Goal: Information Seeking & Learning: Find specific fact

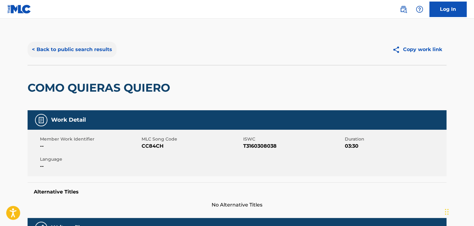
click at [30, 50] on button "< Back to public search results" at bounding box center [72, 49] width 89 height 15
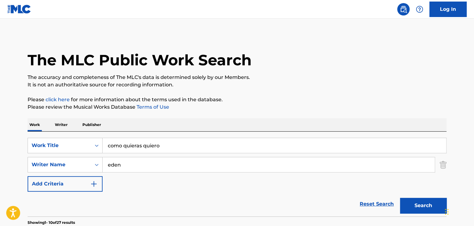
click at [94, 124] on p "Publisher" at bounding box center [92, 124] width 22 height 13
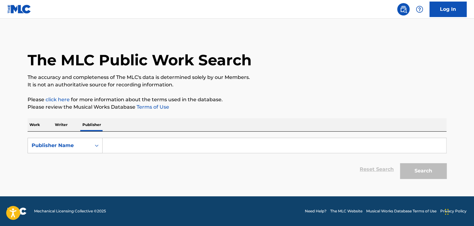
click at [145, 148] on input "Search Form" at bounding box center [275, 145] width 344 height 15
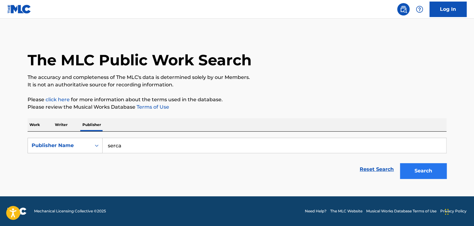
type input "serca"
click at [427, 170] on button "Search" at bounding box center [423, 170] width 46 height 15
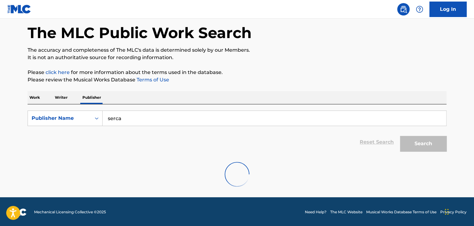
scroll to position [28, 0]
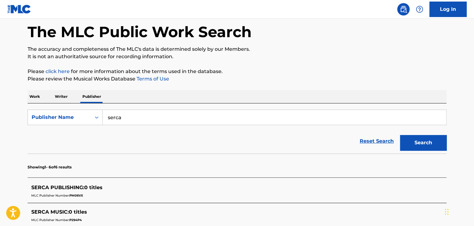
click at [62, 189] on span "SERCA PUBLISHING :" at bounding box center [57, 188] width 53 height 6
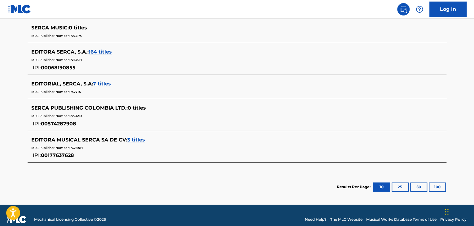
scroll to position [214, 0]
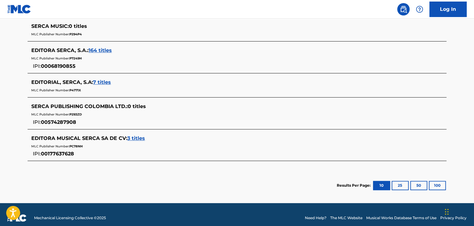
click at [99, 49] on span "164 titles" at bounding box center [100, 50] width 23 height 6
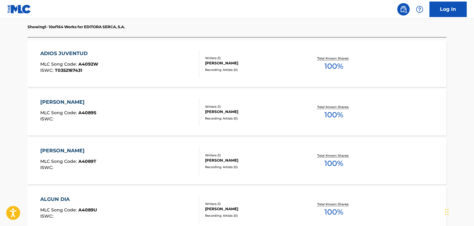
scroll to position [217, 0]
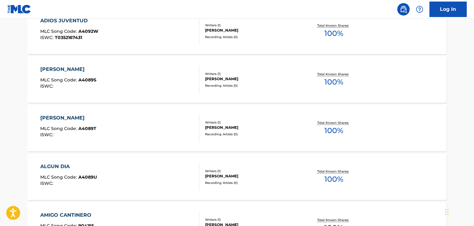
click at [56, 25] on div "ADIOS JUVENTUD MLC Song Code : A4092W ISWC : T0352167431" at bounding box center [69, 31] width 58 height 28
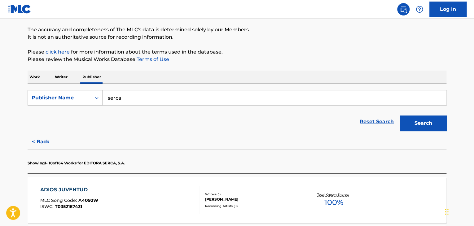
scroll to position [131, 0]
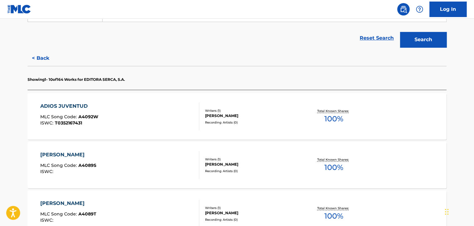
click at [65, 151] on div "[PERSON_NAME]" at bounding box center [68, 154] width 56 height 7
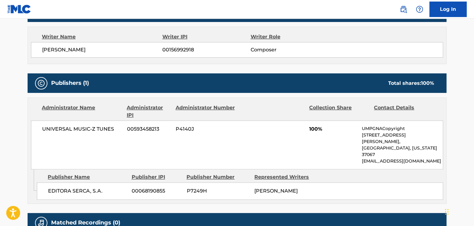
scroll to position [217, 0]
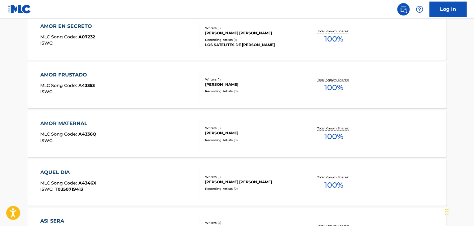
scroll to position [465, 0]
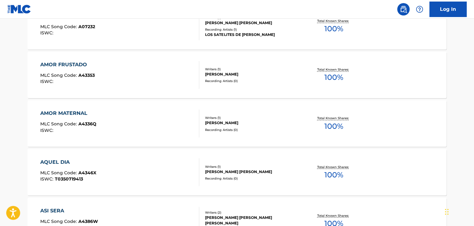
click at [70, 163] on div "AQUEL DIA" at bounding box center [68, 161] width 56 height 7
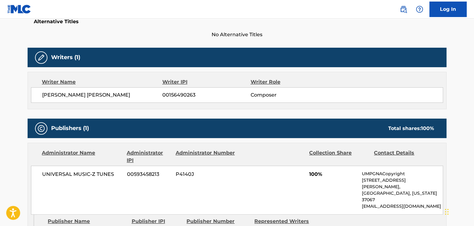
scroll to position [248, 0]
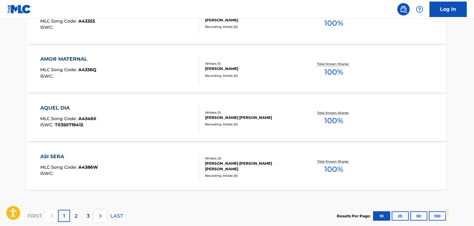
scroll to position [557, 0]
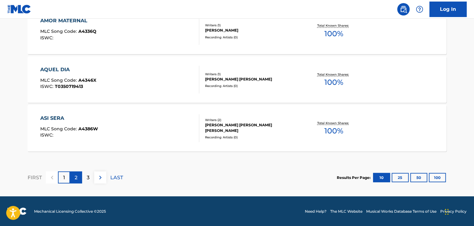
click at [75, 179] on p "2" at bounding box center [76, 177] width 3 height 7
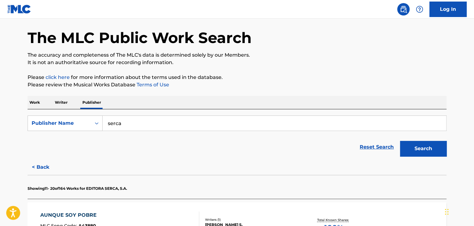
scroll to position [31, 0]
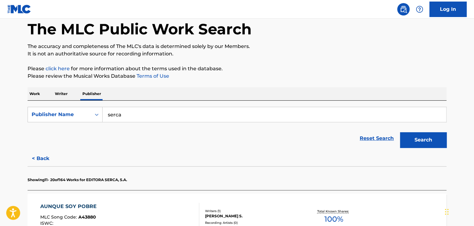
click at [68, 94] on p "Writer" at bounding box center [61, 93] width 16 height 13
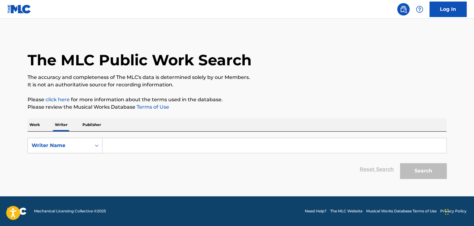
click at [95, 125] on p "Publisher" at bounding box center [92, 124] width 22 height 13
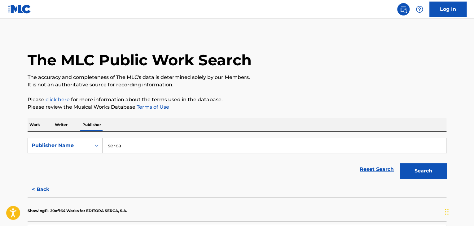
scroll to position [186, 0]
